Goal: Use online tool/utility: Use online tool/utility

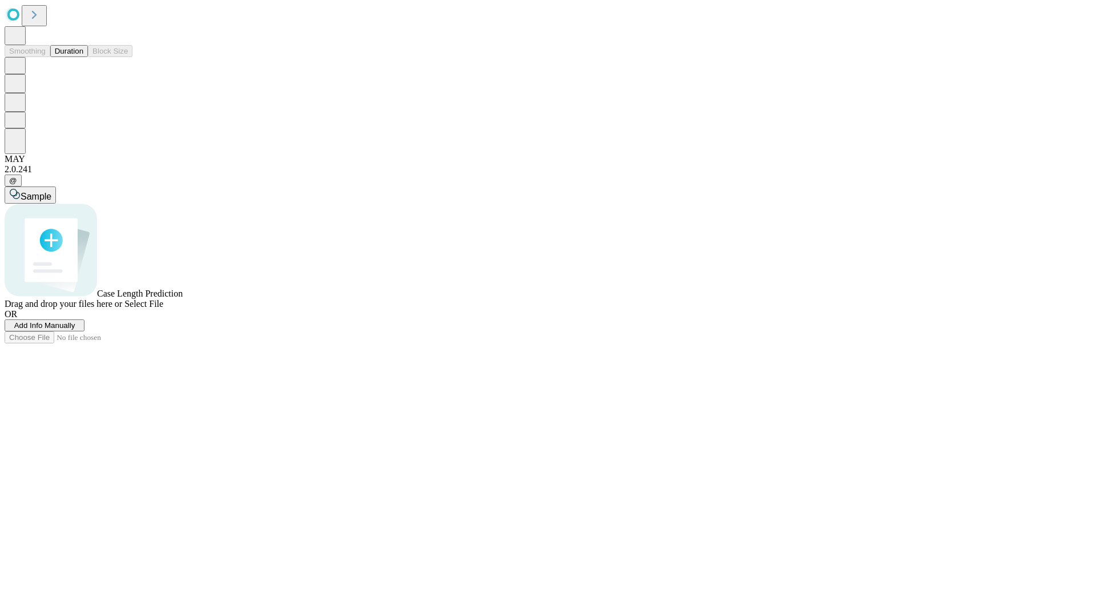
click at [83, 57] on button "Duration" at bounding box center [69, 51] width 38 height 12
click at [163, 309] on span "Select File" at bounding box center [143, 304] width 39 height 10
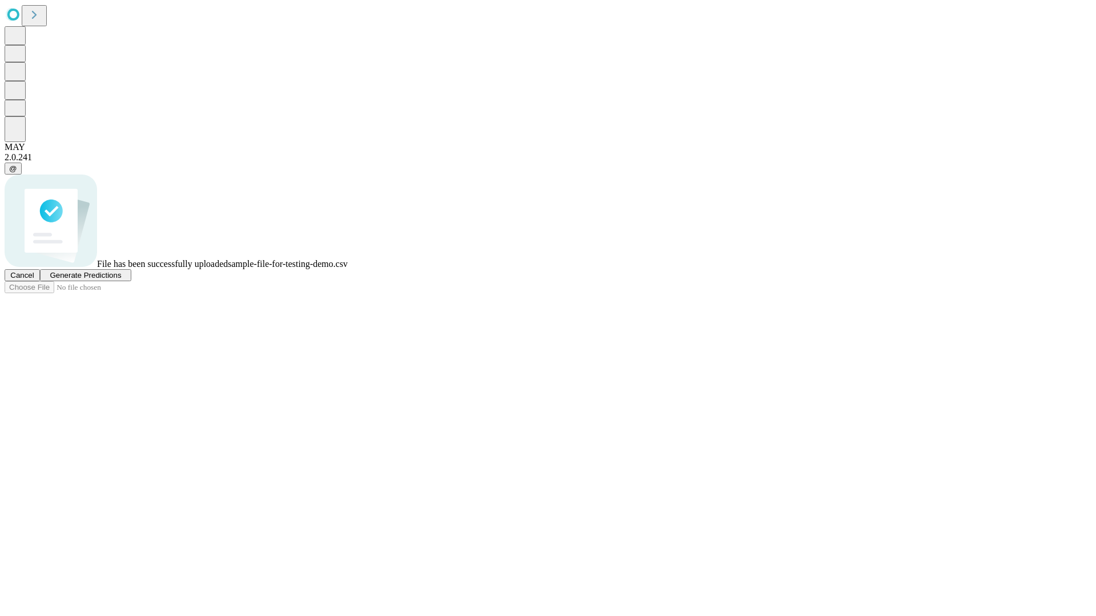
click at [121, 280] on span "Generate Predictions" at bounding box center [85, 275] width 71 height 9
